Goal: Task Accomplishment & Management: Manage account settings

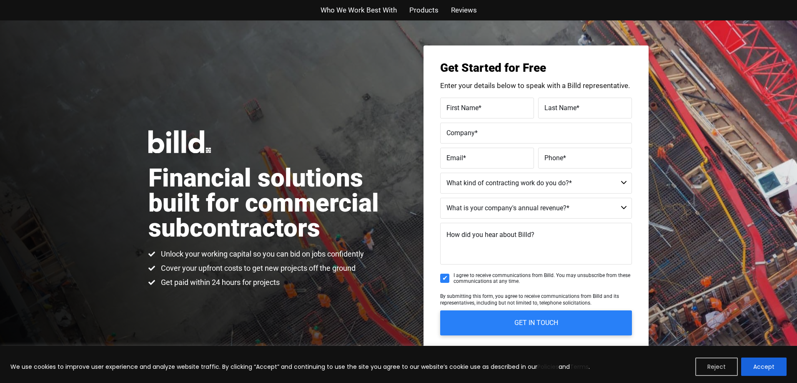
click at [728, 365] on button "Reject" at bounding box center [717, 366] width 43 height 18
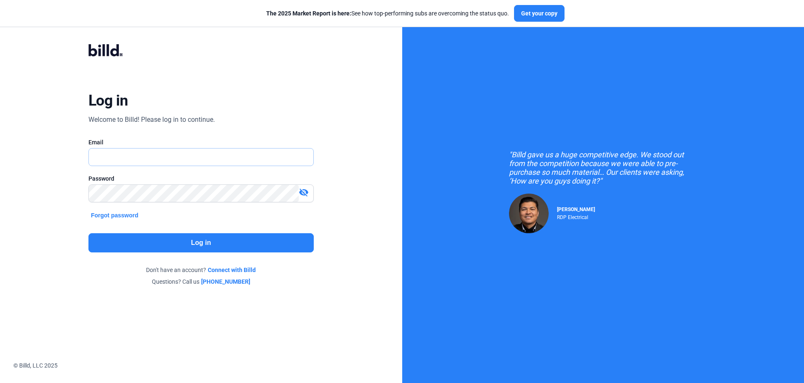
type input "[EMAIL_ADDRESS][DOMAIN_NAME]"
click at [301, 193] on mat-icon "visibility_off" at bounding box center [304, 192] width 10 height 10
click at [208, 245] on button "Log in" at bounding box center [200, 242] width 225 height 19
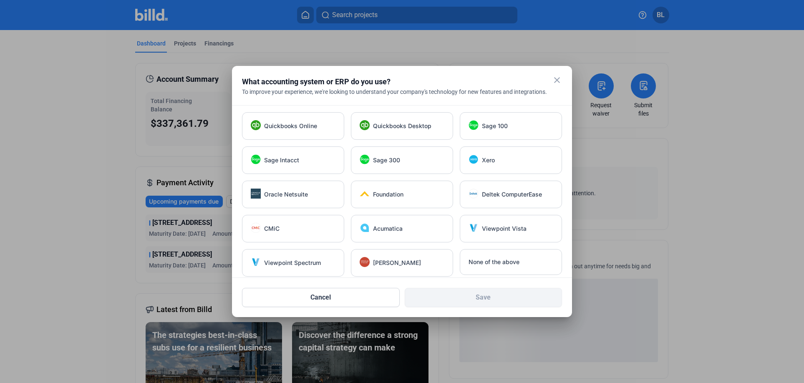
click at [555, 78] on mat-icon "close" at bounding box center [557, 80] width 10 height 10
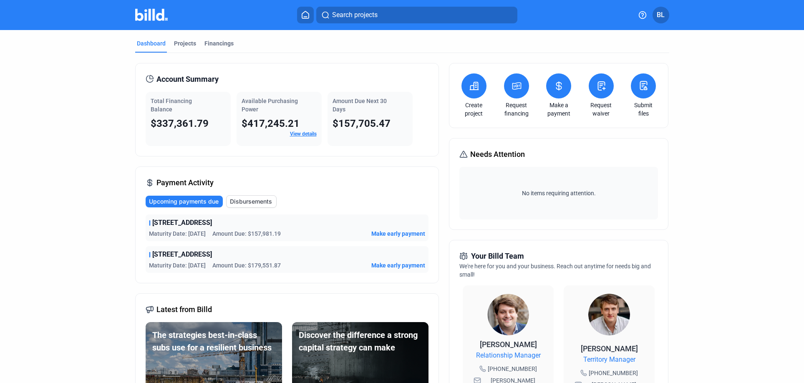
click at [662, 17] on span "BL" at bounding box center [660, 15] width 8 height 10
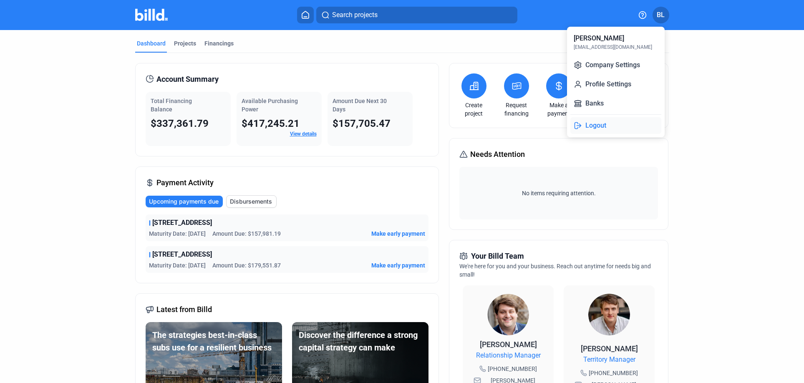
click at [601, 124] on button "Logout" at bounding box center [615, 125] width 91 height 17
